Goal: Task Accomplishment & Management: Use online tool/utility

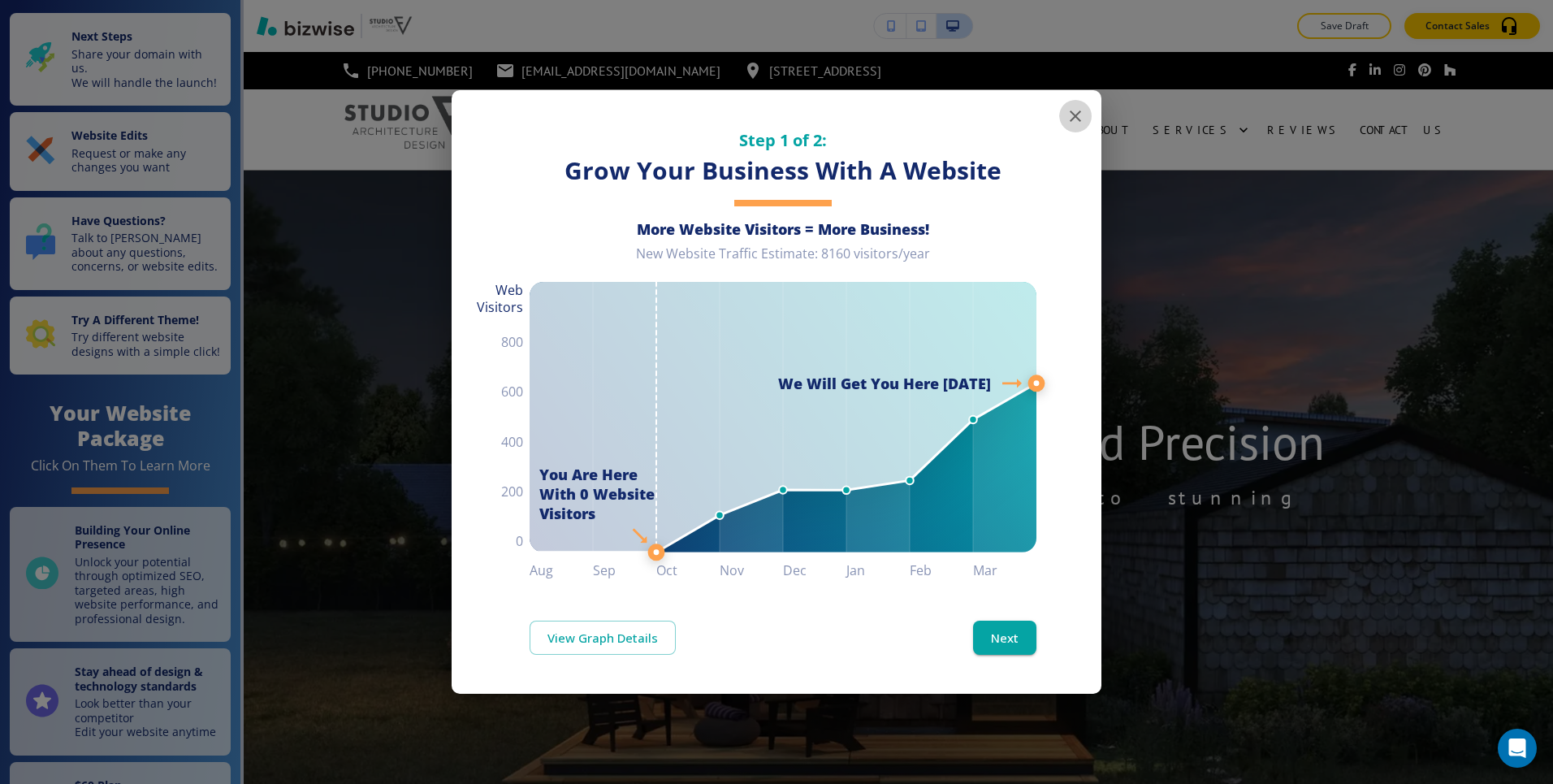
click at [1080, 114] on icon "button" at bounding box center [1075, 116] width 19 height 19
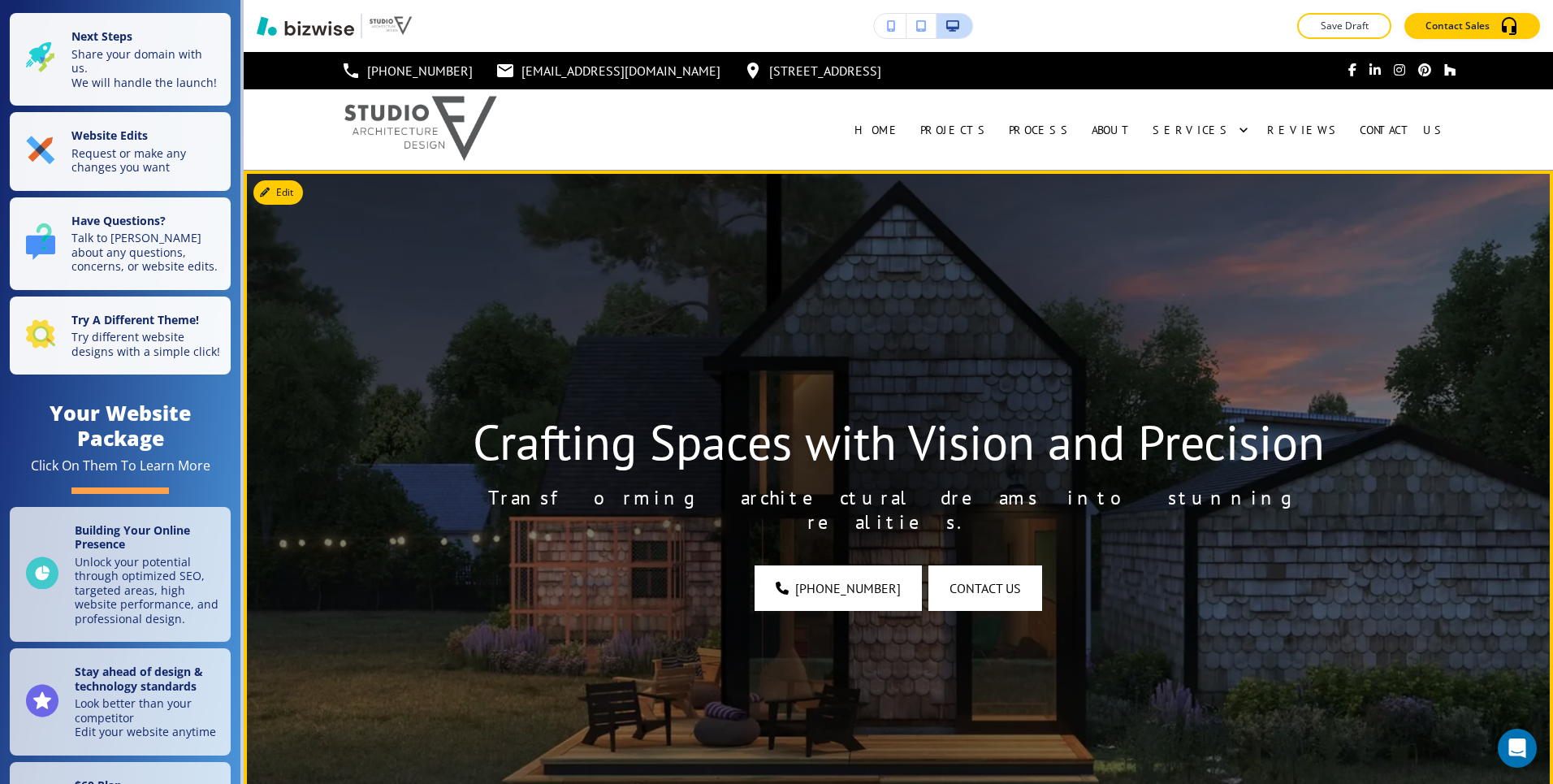
click at [280, 205] on img at bounding box center [899, 503] width 1310 height 666
click at [286, 197] on button "Edit This Section" at bounding box center [308, 192] width 110 height 24
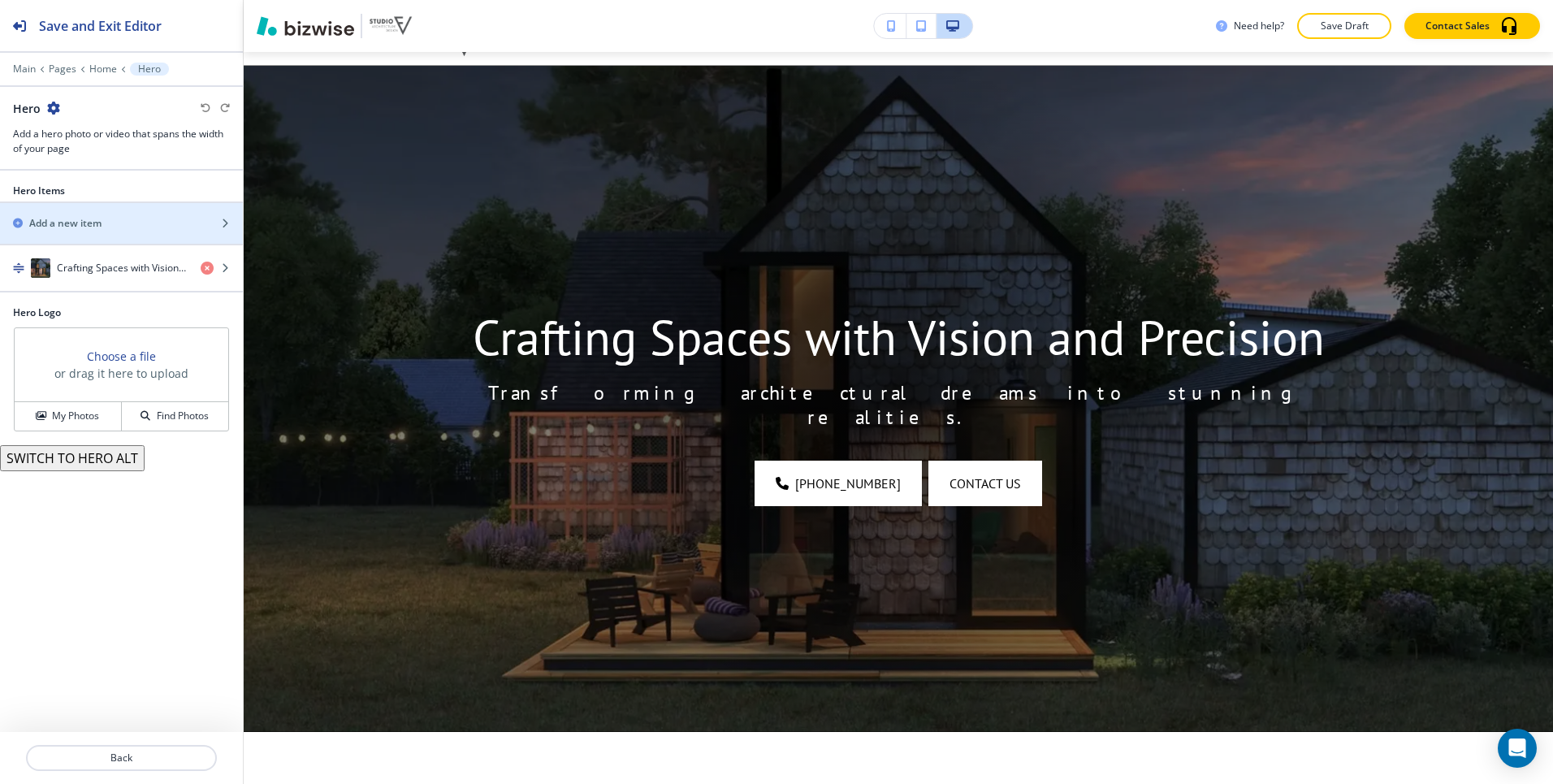
scroll to position [118, 0]
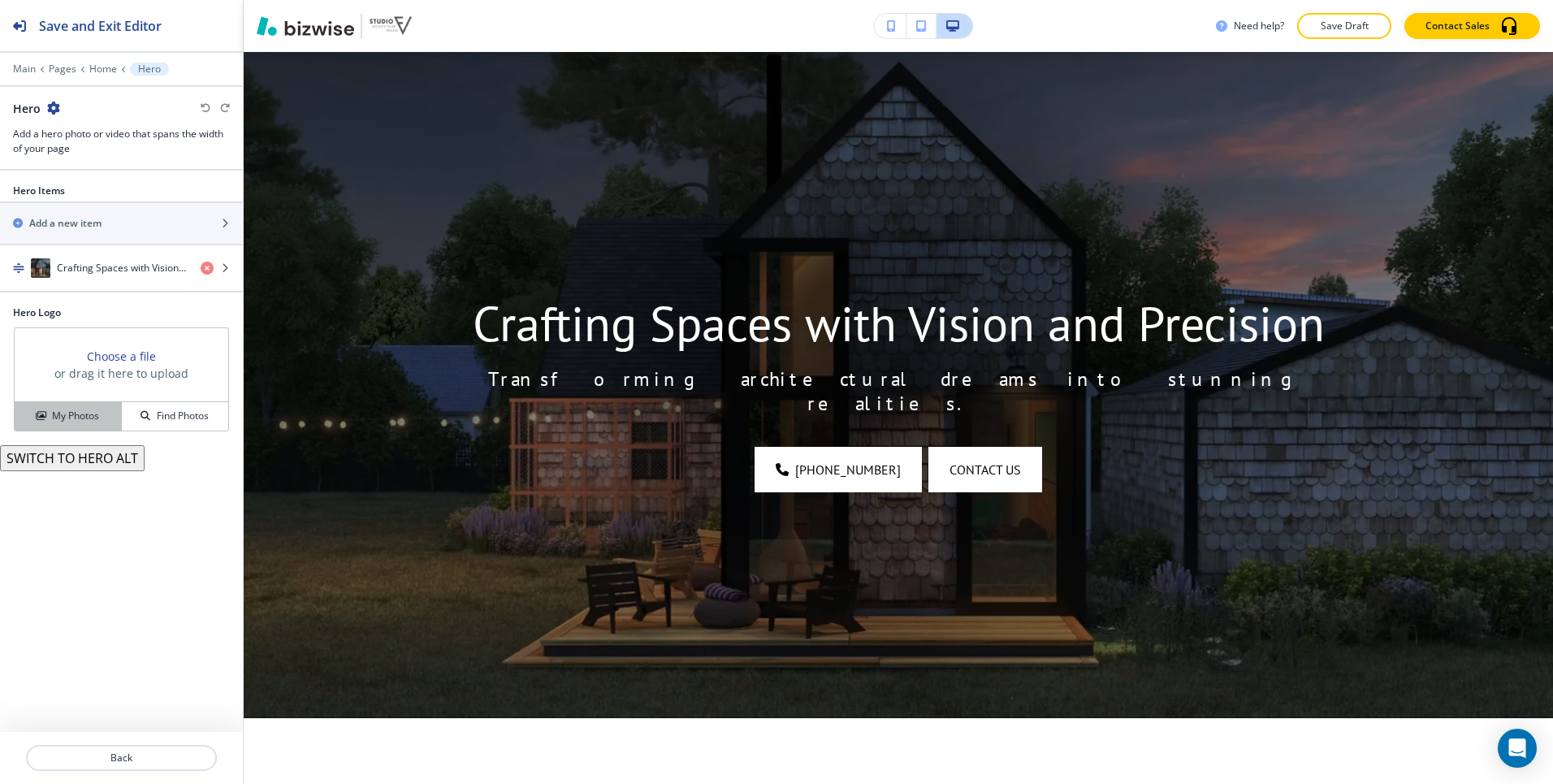
click at [59, 408] on button "My Photos" at bounding box center [68, 417] width 107 height 29
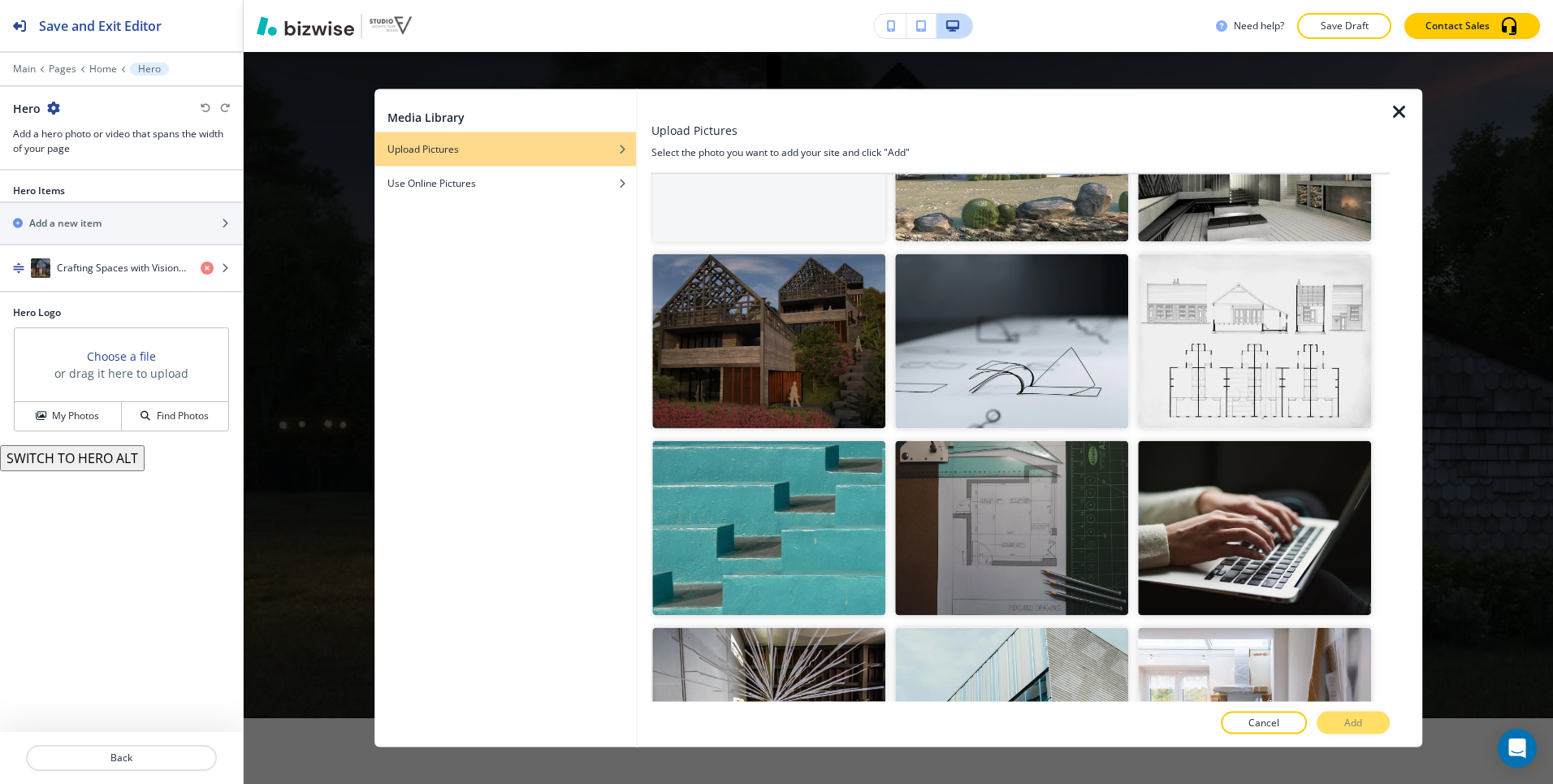
scroll to position [0, 0]
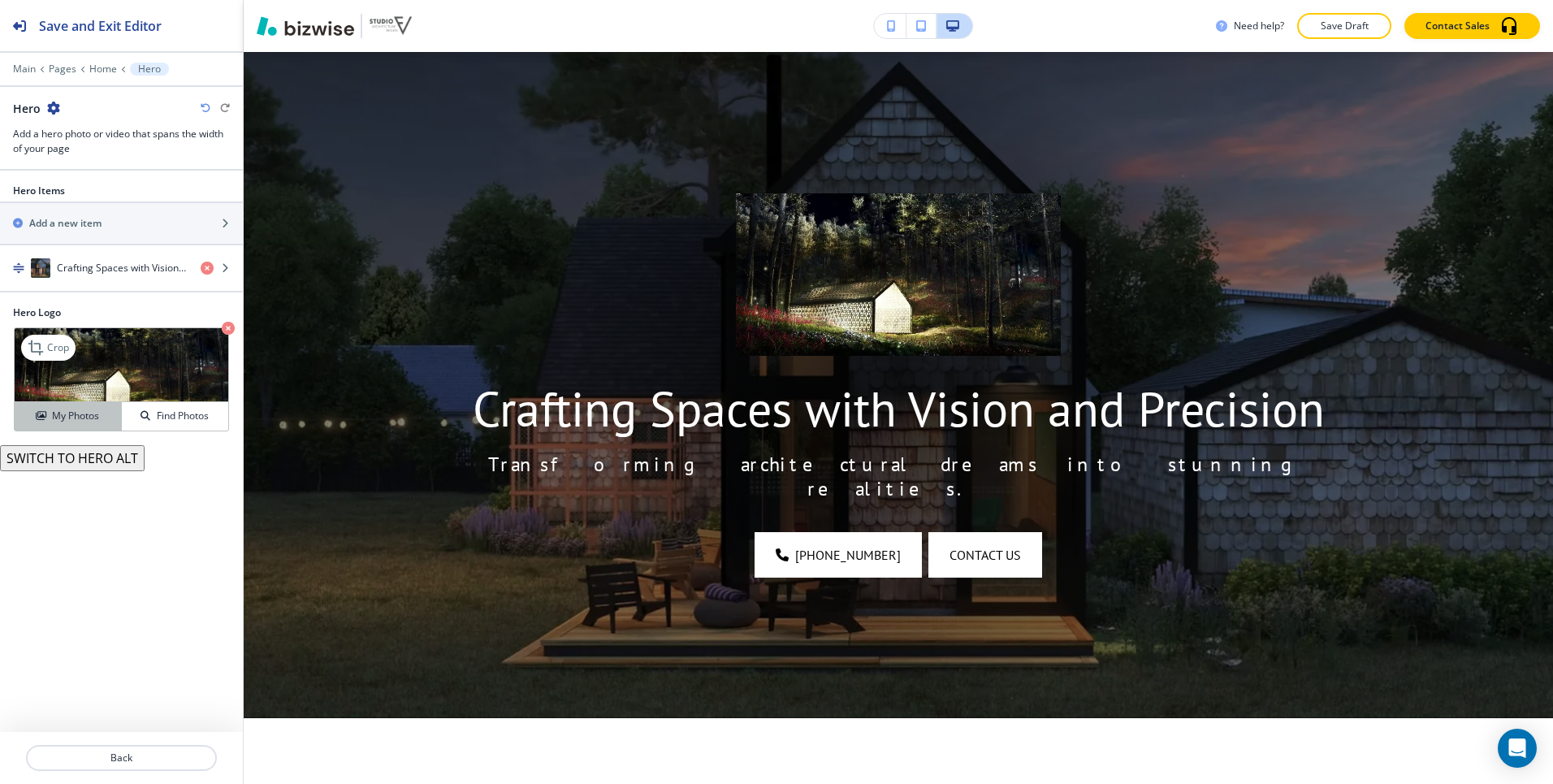
click at [80, 420] on h4 "My Photos" at bounding box center [75, 415] width 47 height 14
click at [228, 325] on icon "button" at bounding box center [228, 329] width 13 height 13
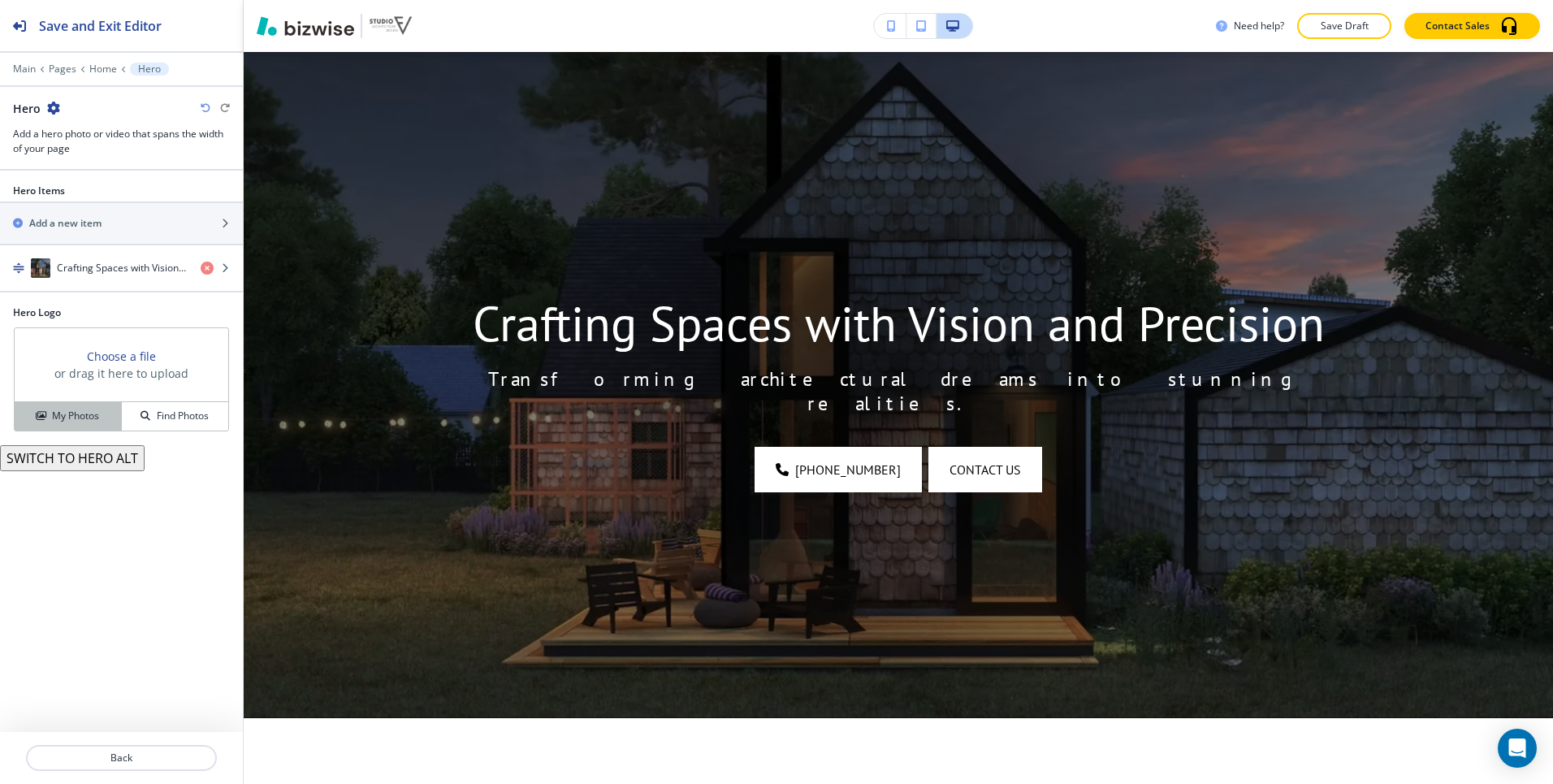
click at [73, 415] on h4 "My Photos" at bounding box center [75, 415] width 47 height 14
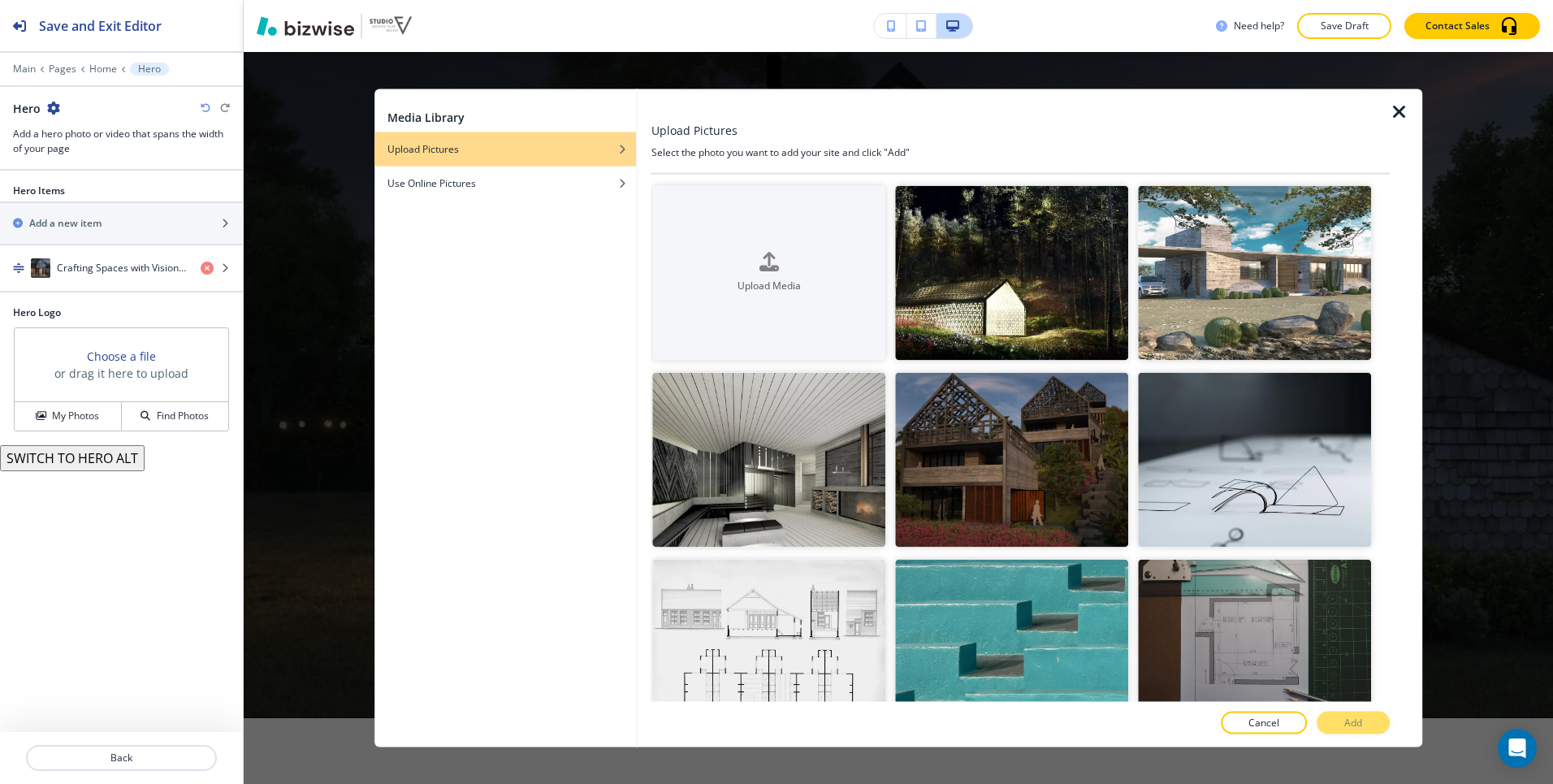
click at [1406, 108] on icon "button" at bounding box center [1400, 111] width 19 height 19
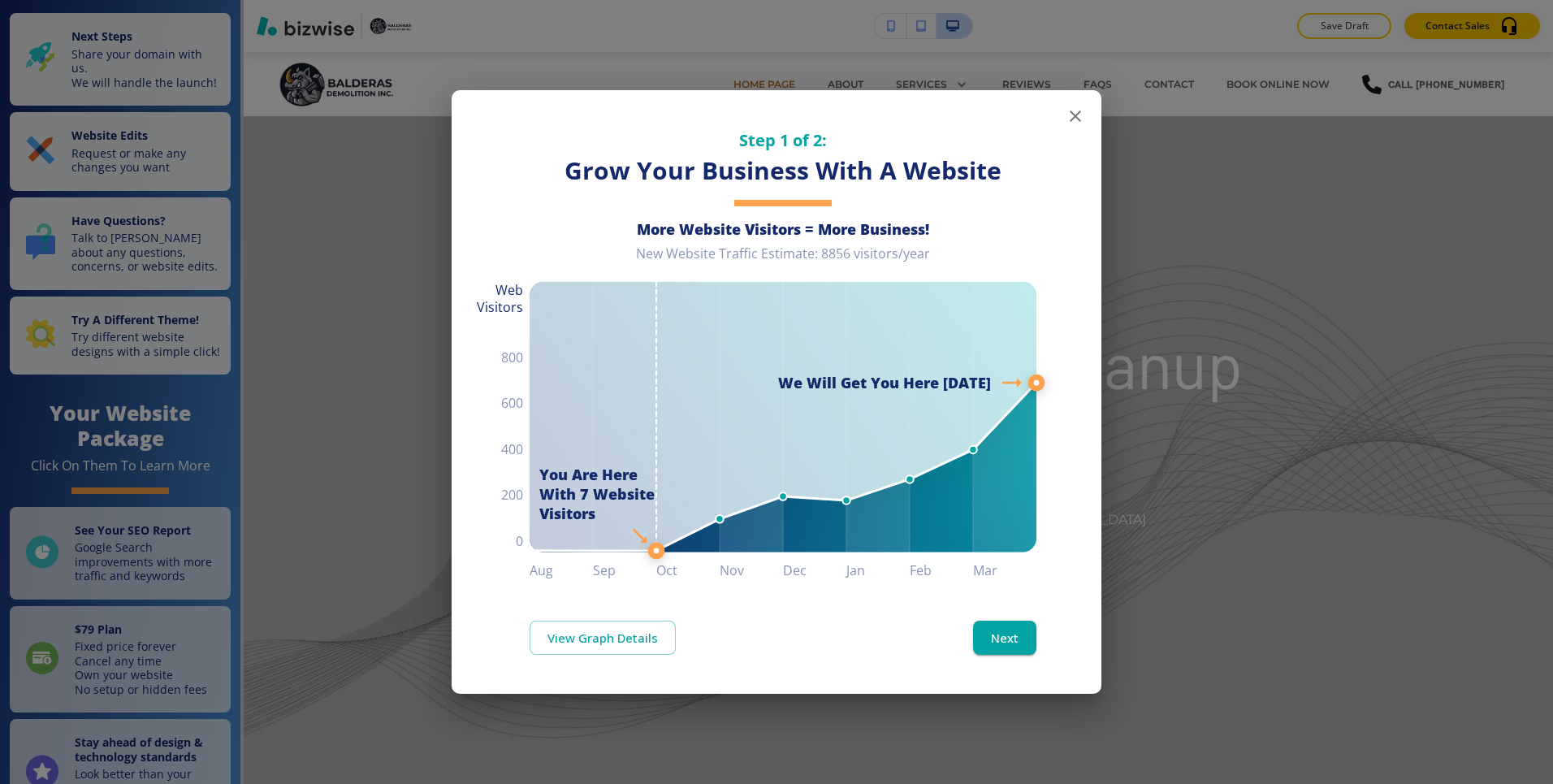
click at [1077, 115] on icon "button" at bounding box center [1076, 117] width 12 height 12
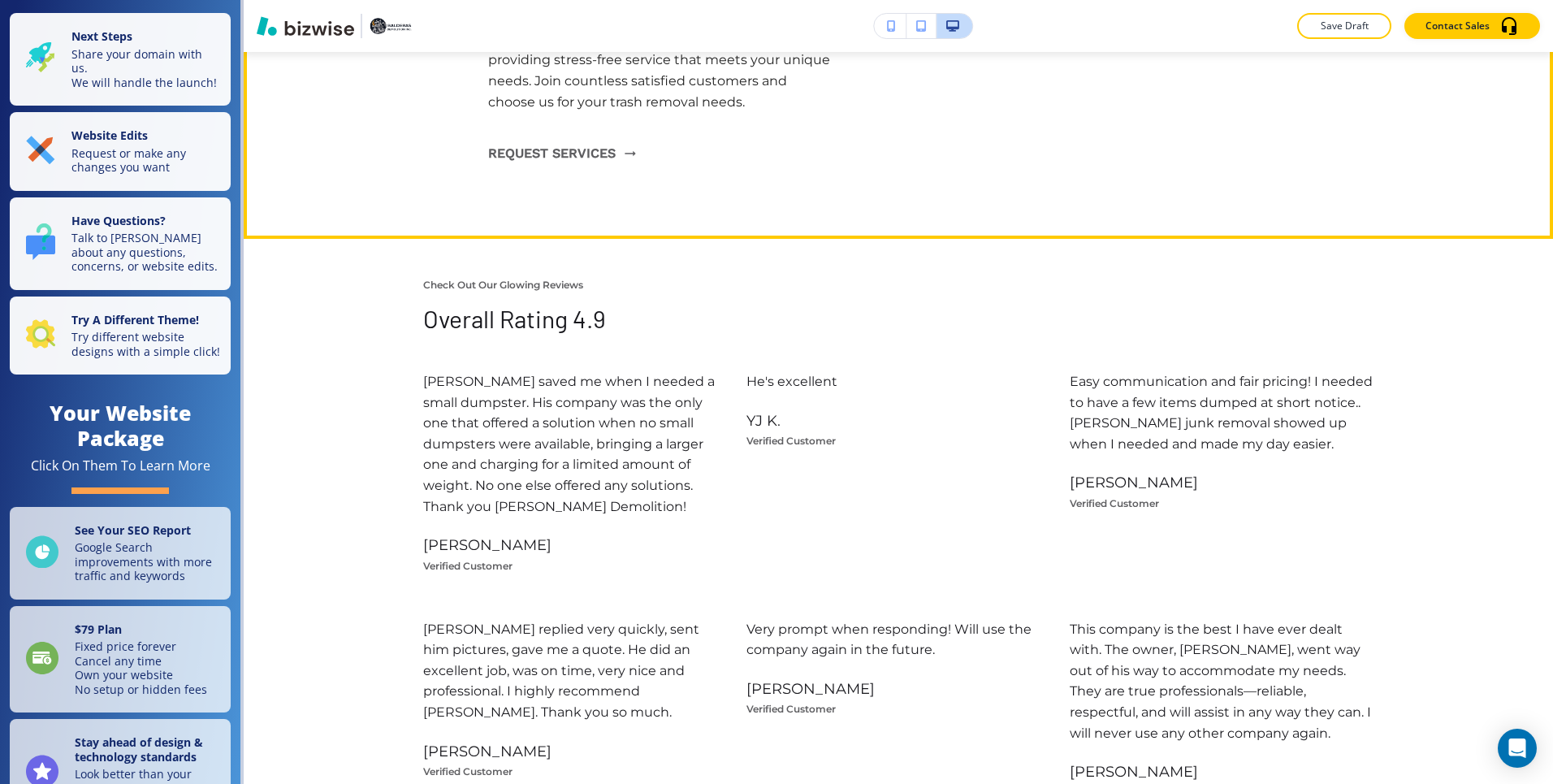
scroll to position [3973, 0]
